Goal: Task Accomplishment & Management: Use online tool/utility

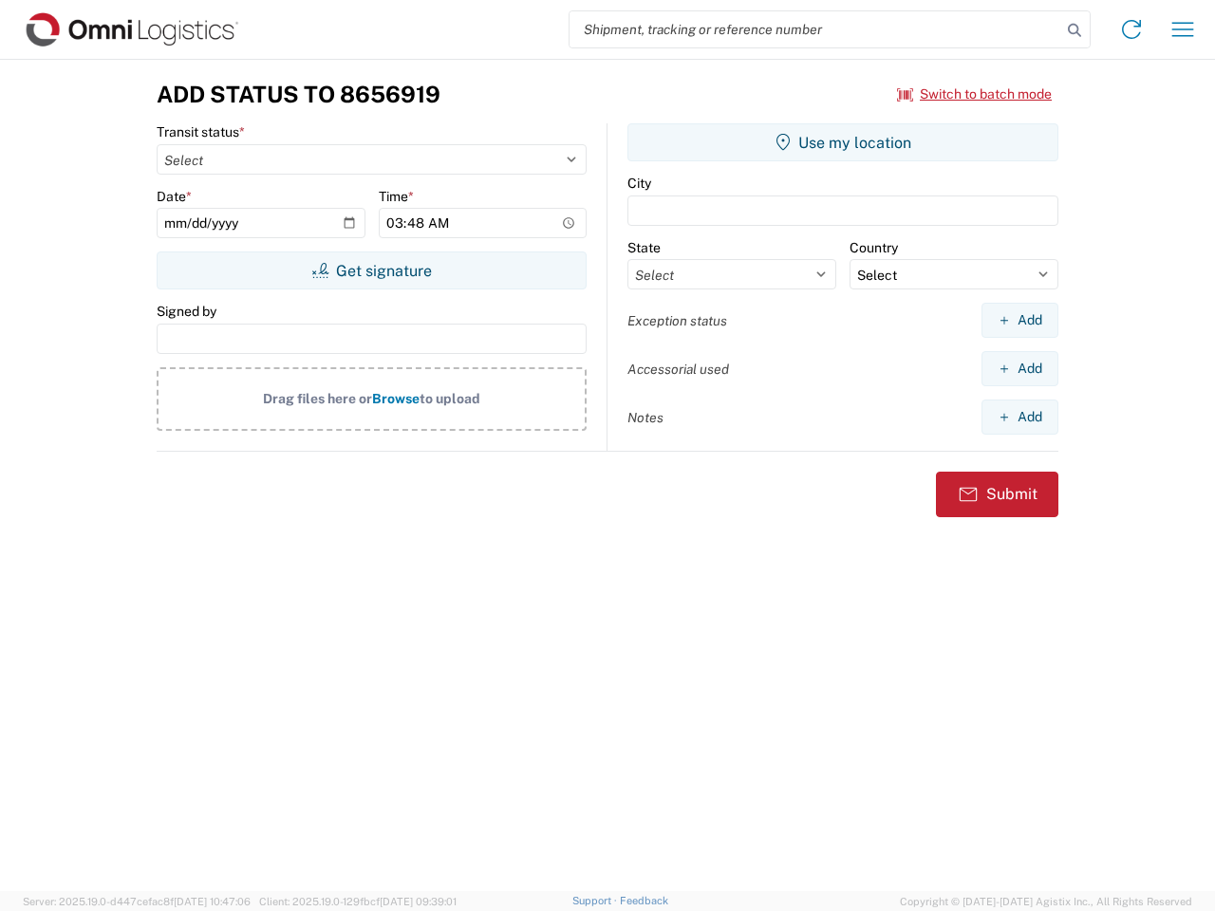
click at [815, 29] on input "search" at bounding box center [815, 29] width 492 height 36
click at [1074, 30] on icon at bounding box center [1074, 30] width 27 height 27
click at [1131, 29] on icon at bounding box center [1131, 29] width 30 height 30
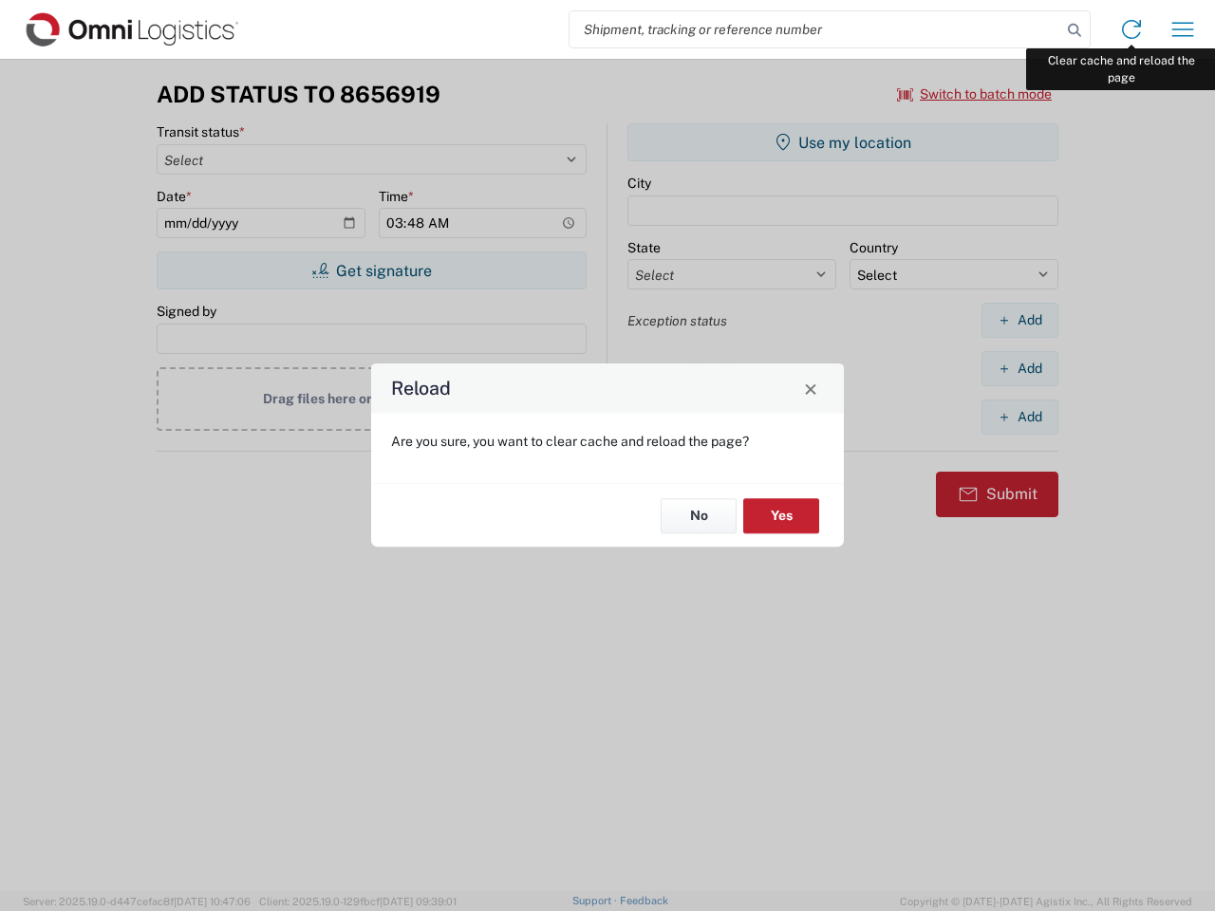
click at [1182, 29] on div "Reload Are you sure, you want to clear cache and reload the page? No Yes" at bounding box center [607, 455] width 1215 height 911
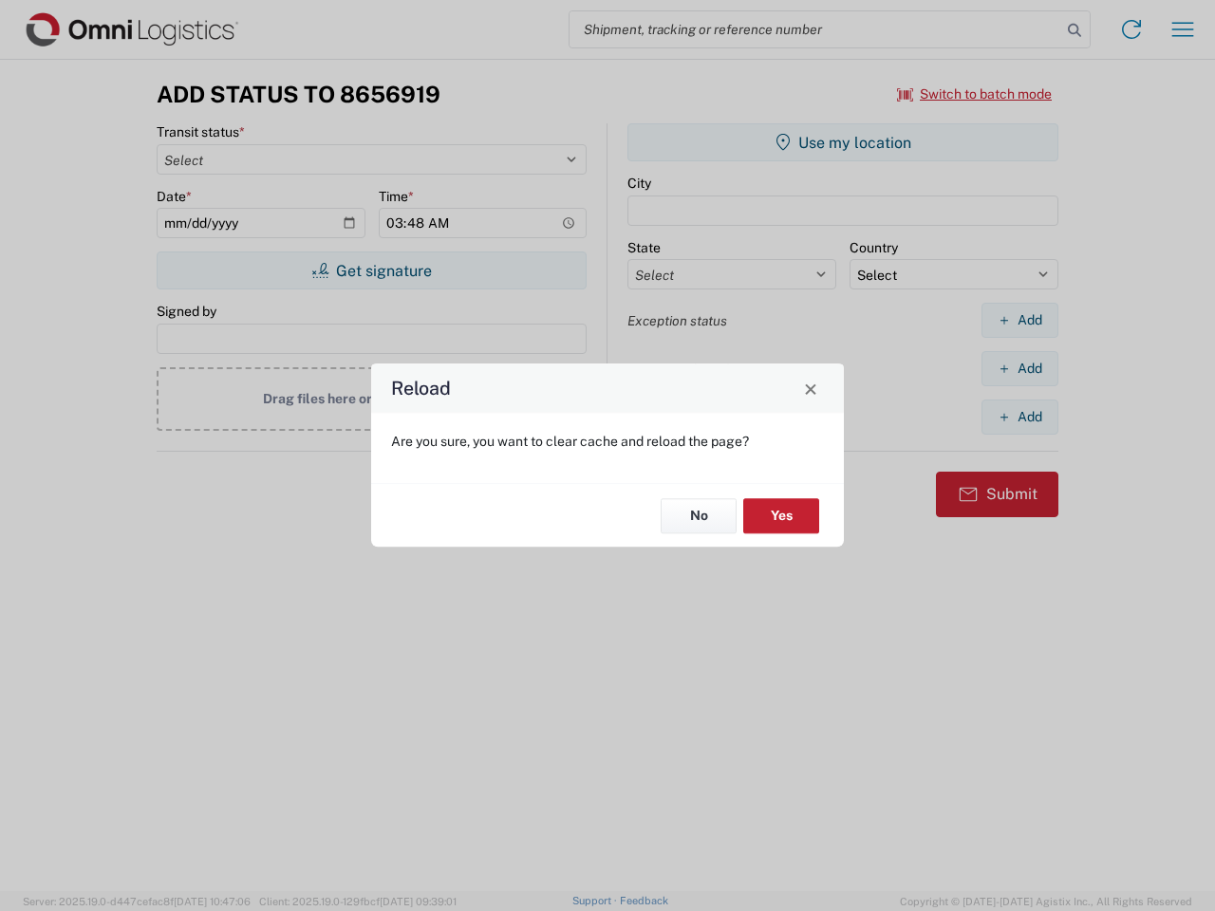
click at [975, 94] on div "Reload Are you sure, you want to clear cache and reload the page? No Yes" at bounding box center [607, 455] width 1215 height 911
click at [371, 270] on div "Reload Are you sure, you want to clear cache and reload the page? No Yes" at bounding box center [607, 455] width 1215 height 911
click at [843, 142] on div "Reload Are you sure, you want to clear cache and reload the page? No Yes" at bounding box center [607, 455] width 1215 height 911
click at [1019, 320] on div "Reload Are you sure, you want to clear cache and reload the page? No Yes" at bounding box center [607, 455] width 1215 height 911
click at [1019, 368] on div "Reload Are you sure, you want to clear cache and reload the page? No Yes" at bounding box center [607, 455] width 1215 height 911
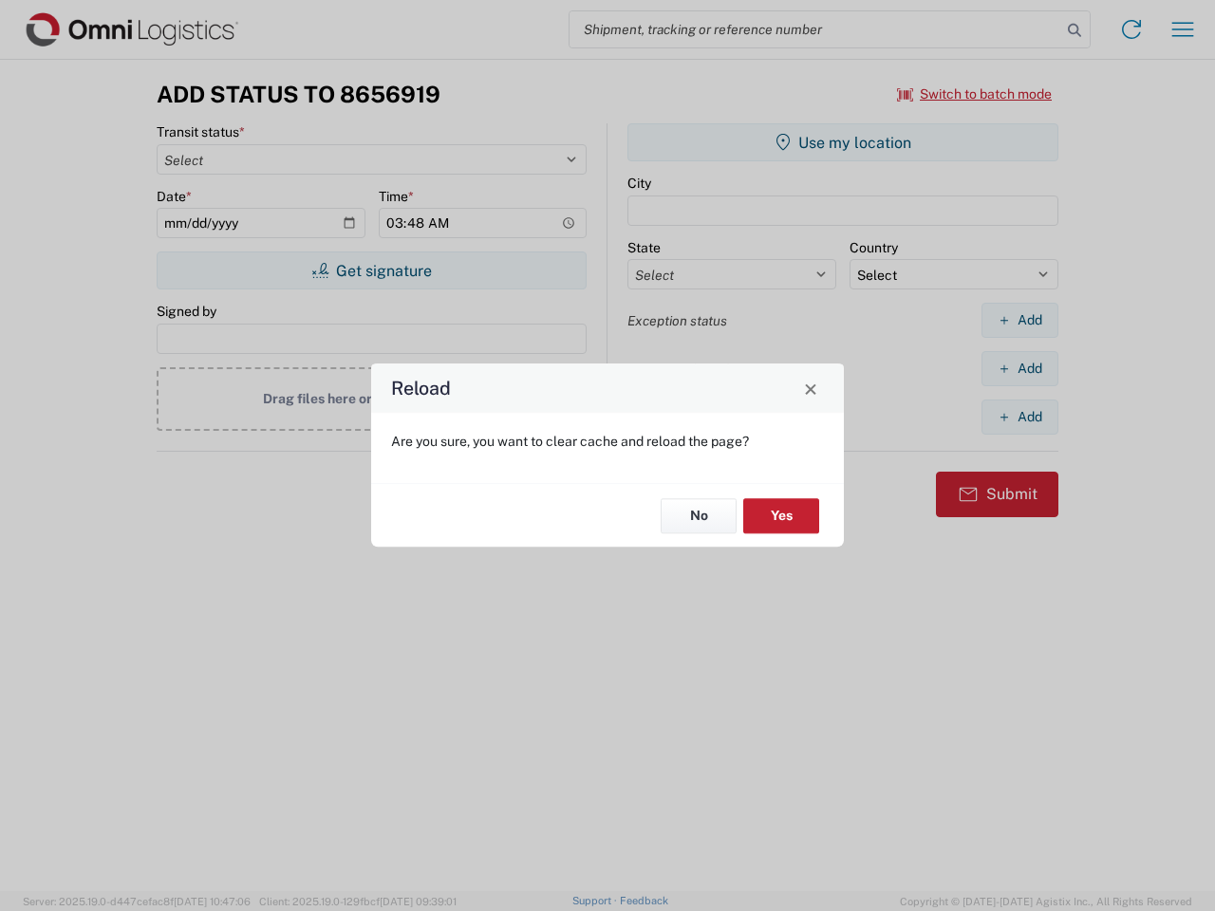
click at [1019, 417] on div "Reload Are you sure, you want to clear cache and reload the page? No Yes" at bounding box center [607, 455] width 1215 height 911
